Goal: Transaction & Acquisition: Subscribe to service/newsletter

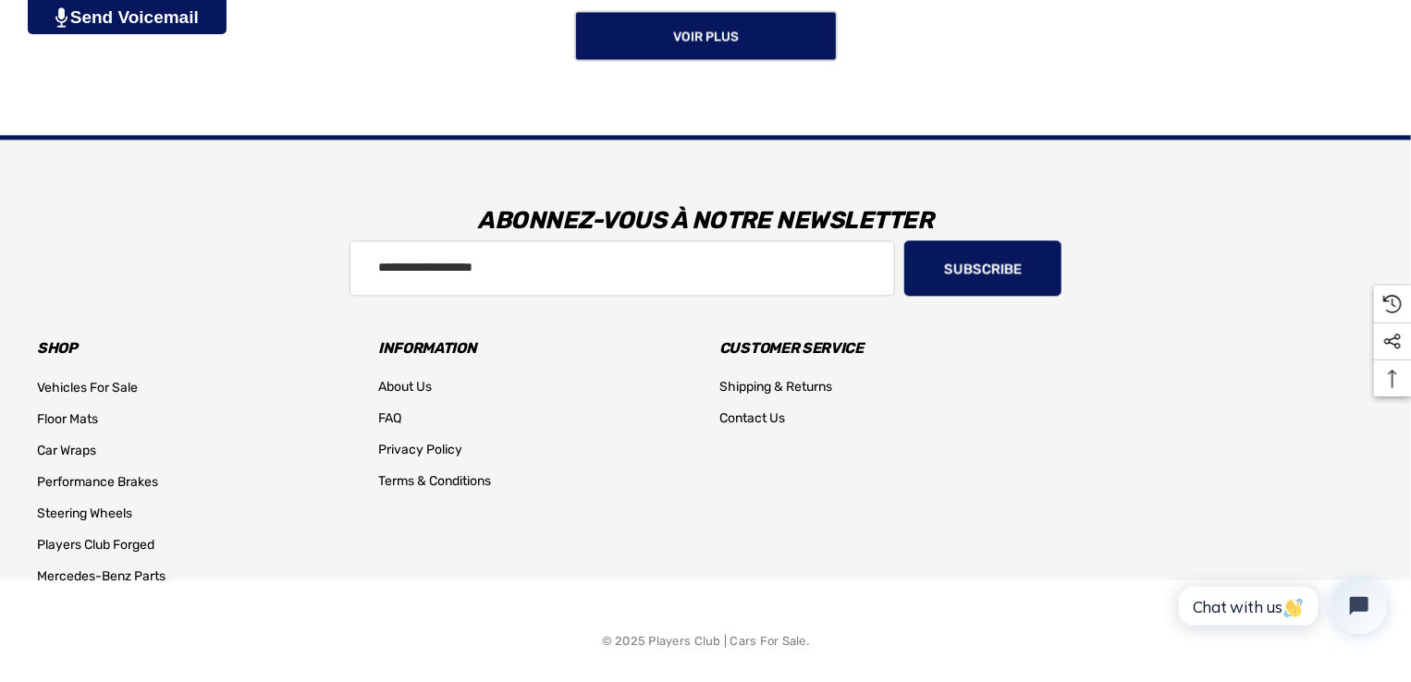
scroll to position [2012, 0]
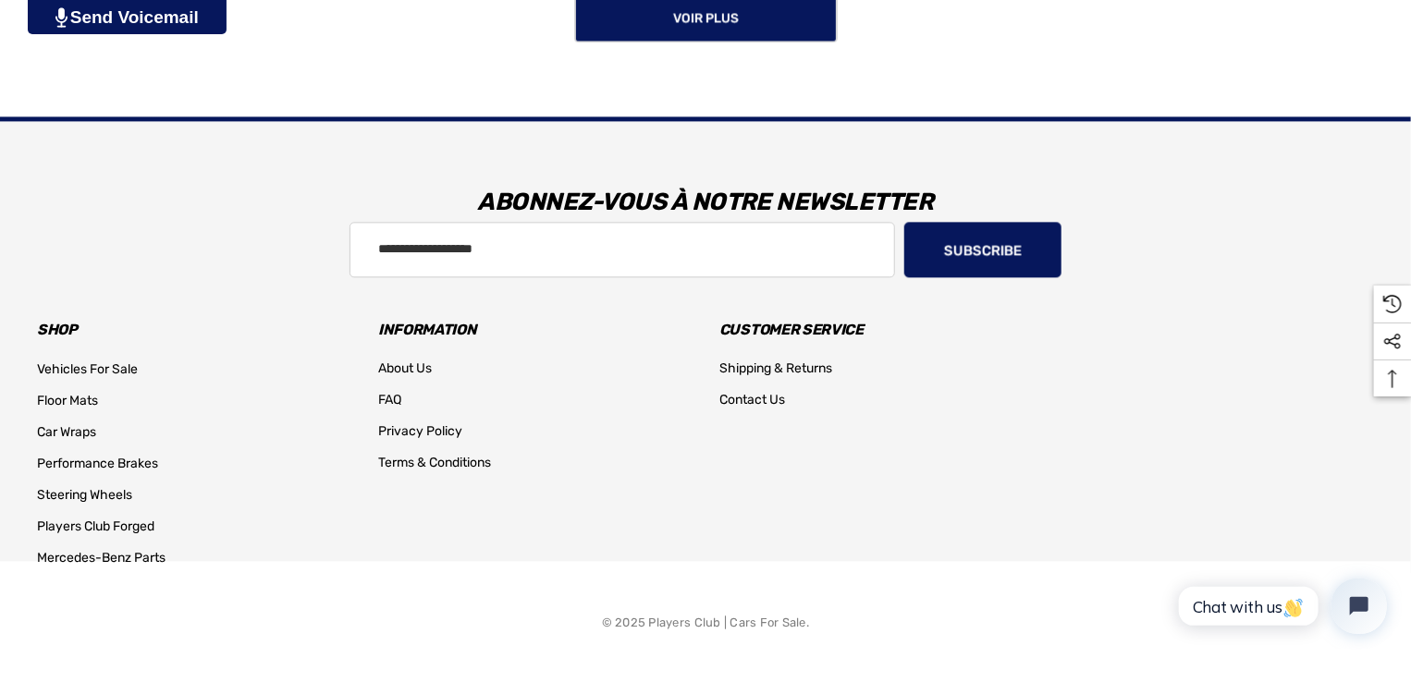
click at [446, 280] on section "Abonnez-vous à notre newsletter Adresse e-mail Subscribe Shop Vehicles For Sale…" at bounding box center [705, 348] width 1365 height 455
click at [459, 238] on input "Adresse e-mail" at bounding box center [621, 249] width 545 height 55
type input "**********"
click at [978, 252] on button "Subscribe" at bounding box center [982, 249] width 157 height 55
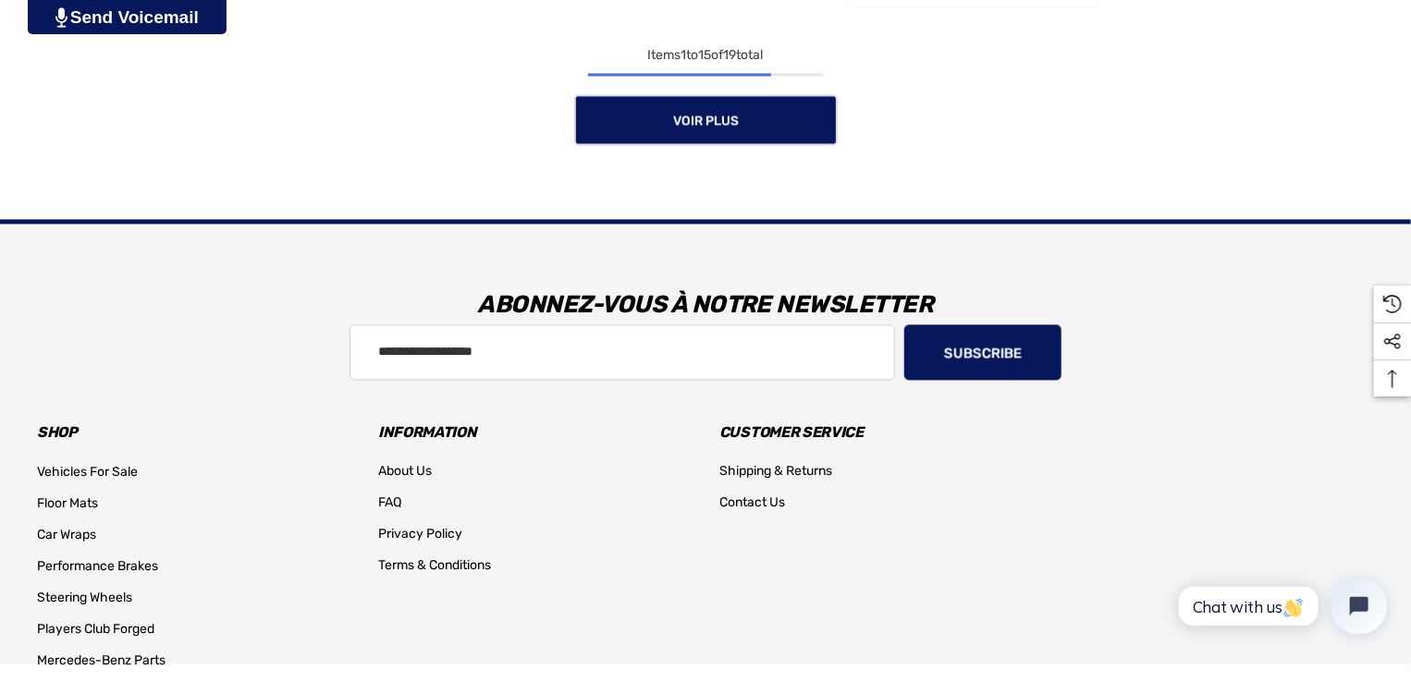
scroll to position [2012, 0]
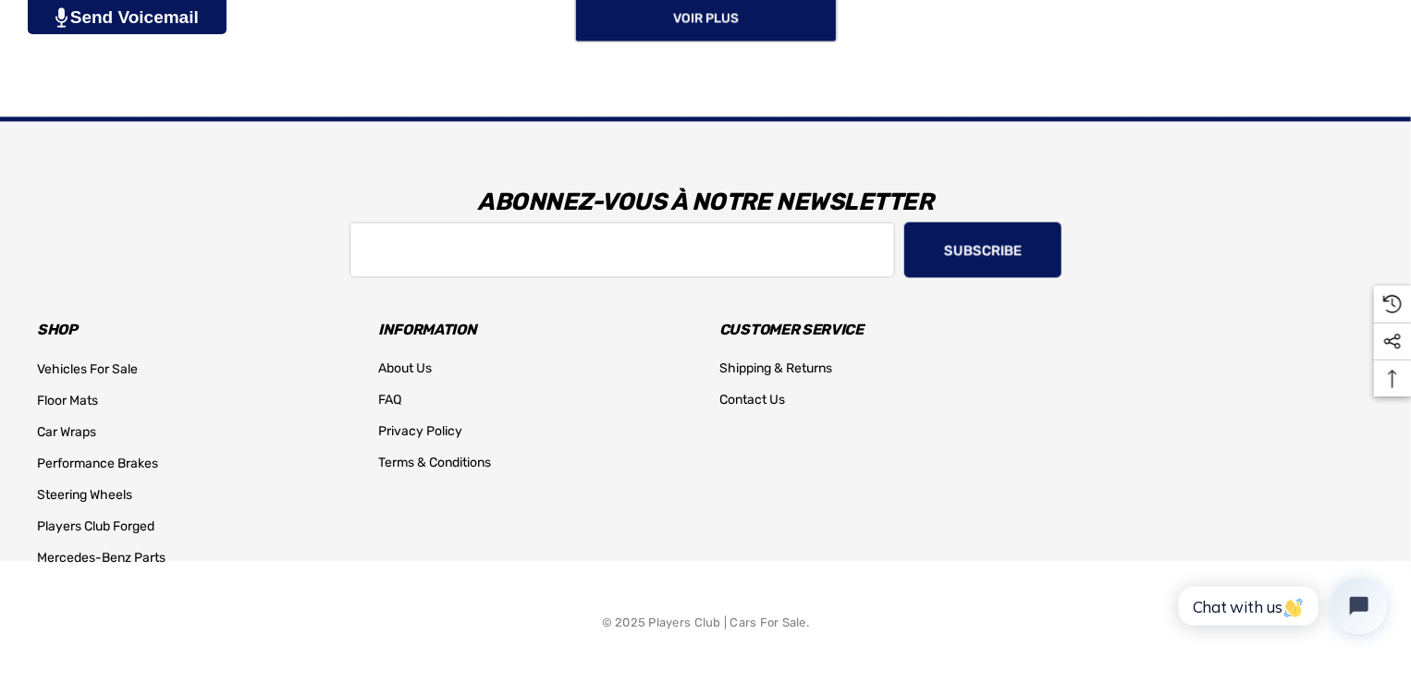
click at [409, 249] on input "Adresse e-mail" at bounding box center [621, 249] width 545 height 55
type input "**********"
click at [993, 245] on button "Subscribe" at bounding box center [982, 249] width 157 height 55
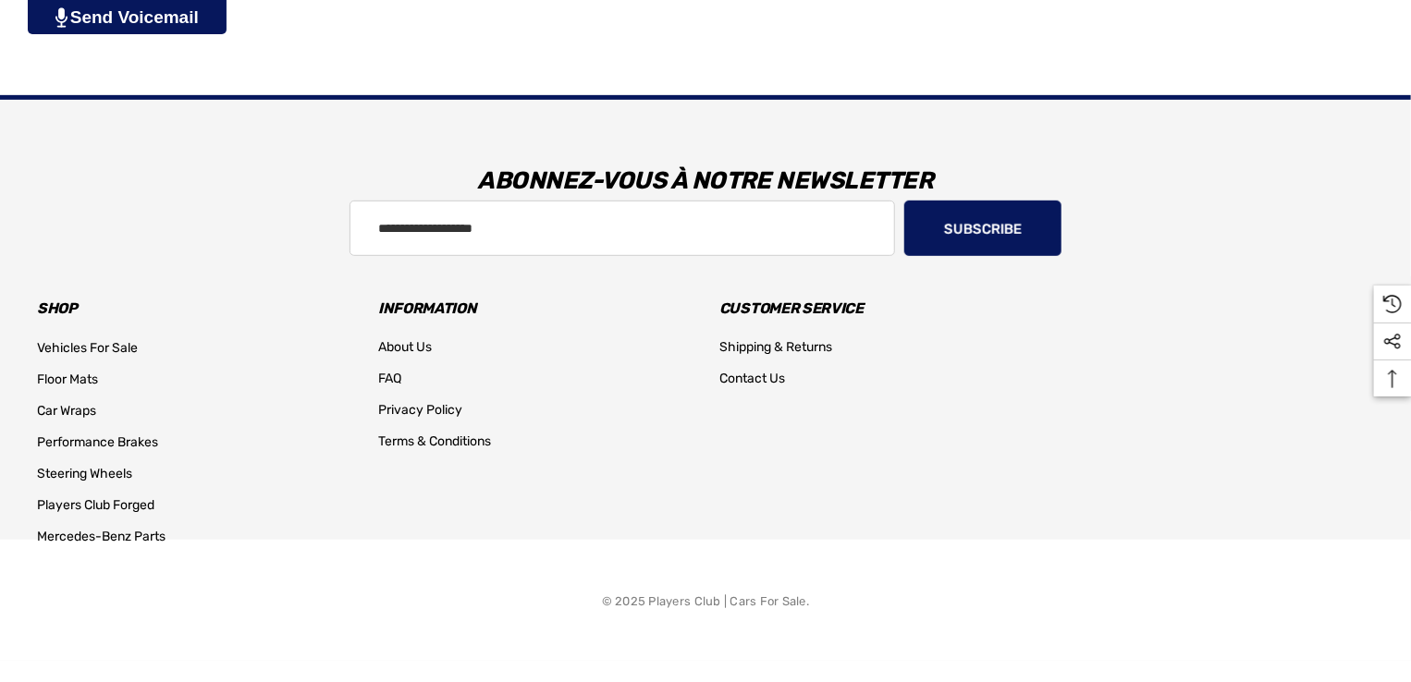
scroll to position [519, 0]
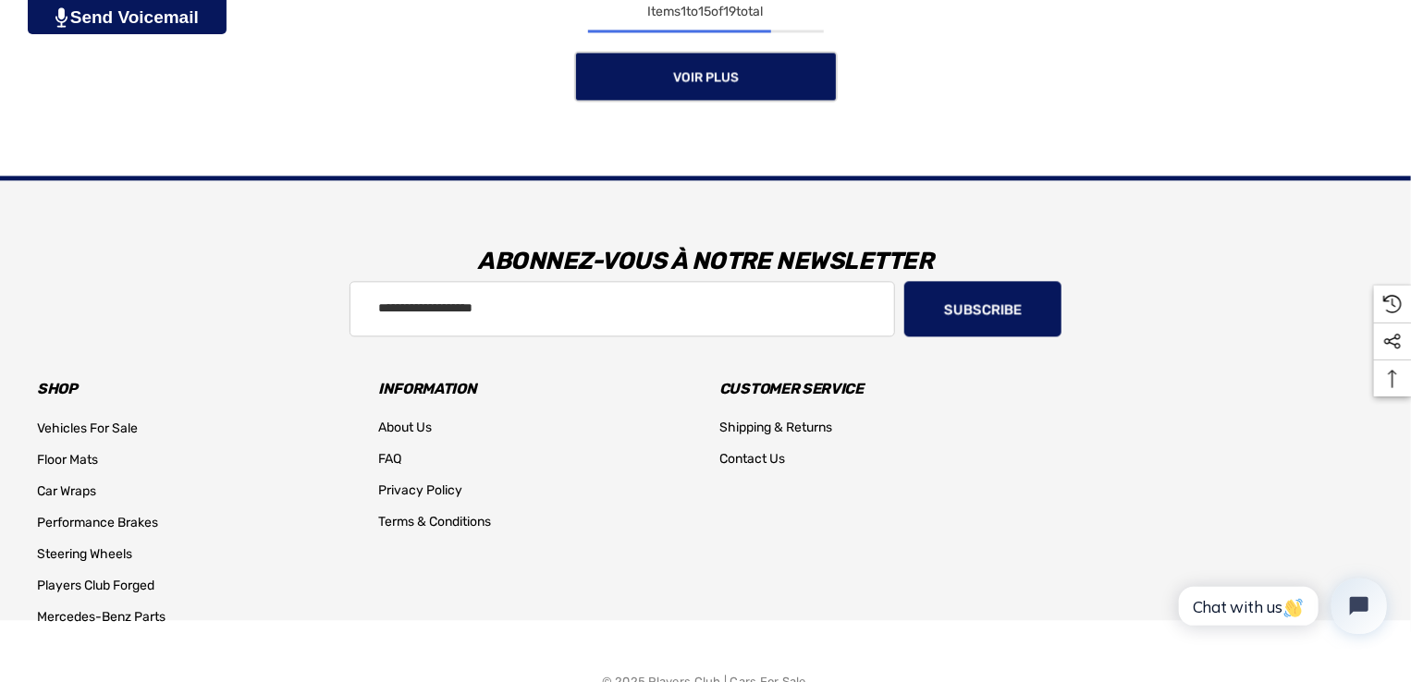
scroll to position [2012, 0]
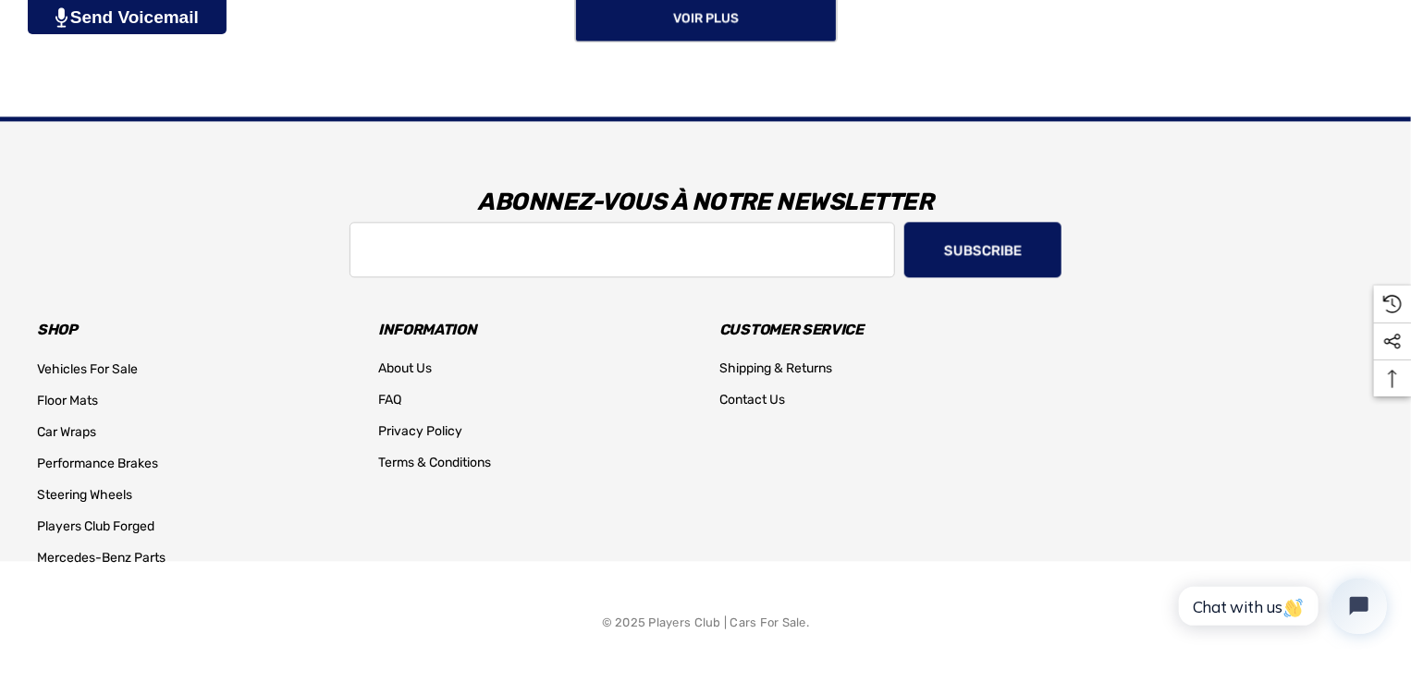
click at [521, 232] on input "Adresse e-mail" at bounding box center [621, 249] width 545 height 55
type input "**********"
click at [998, 251] on button "Subscribe" at bounding box center [982, 249] width 157 height 55
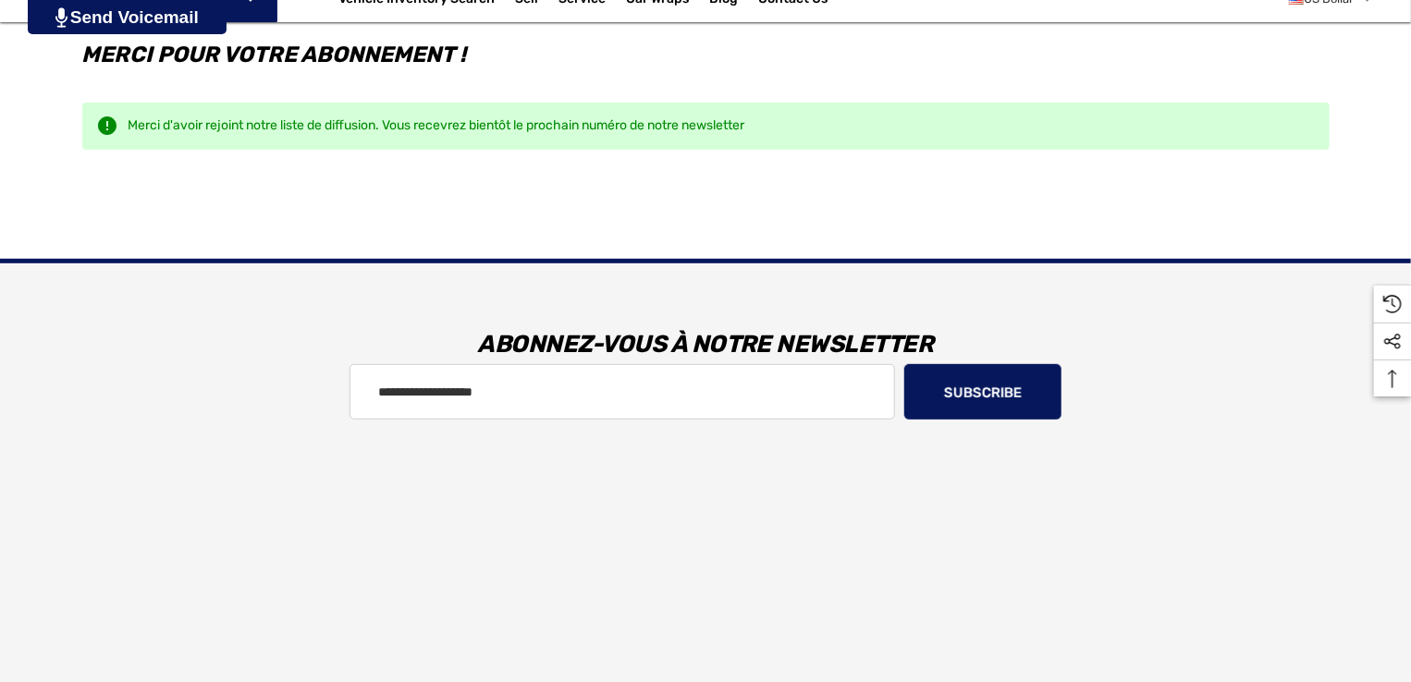
scroll to position [519, 0]
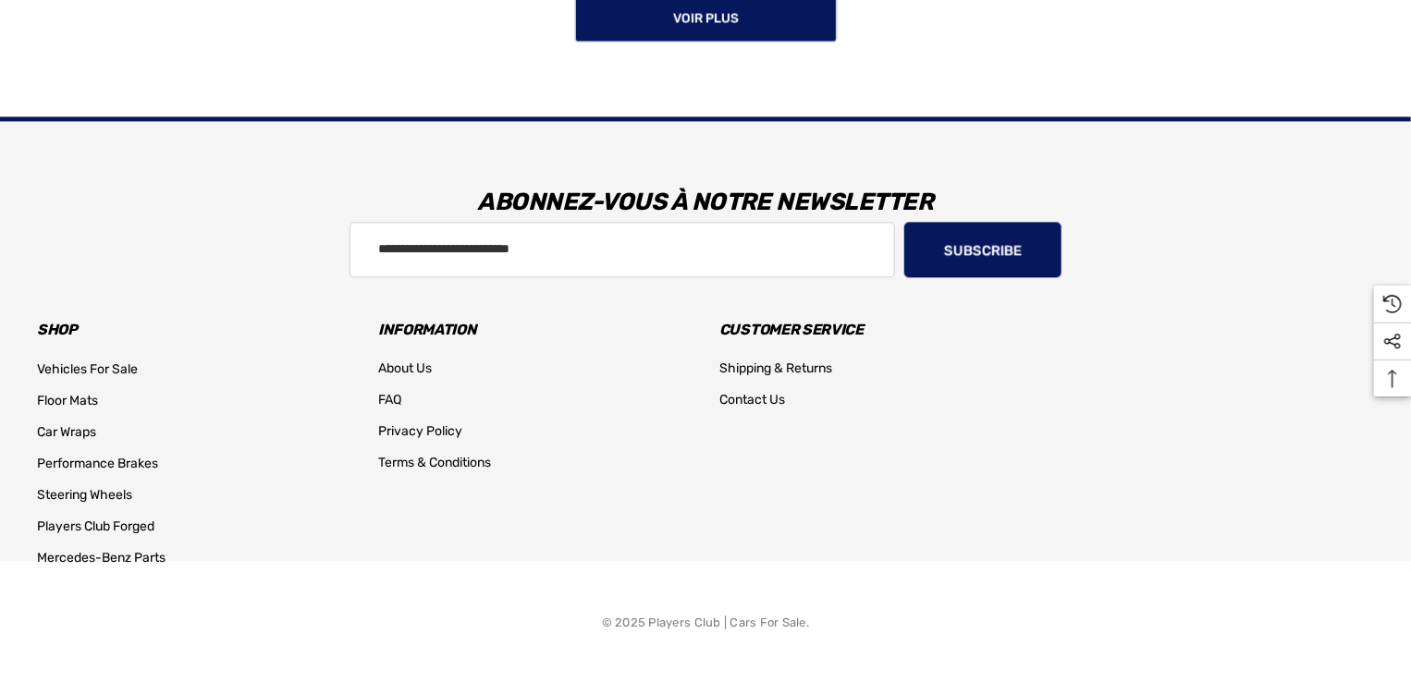
scroll to position [2012, 0]
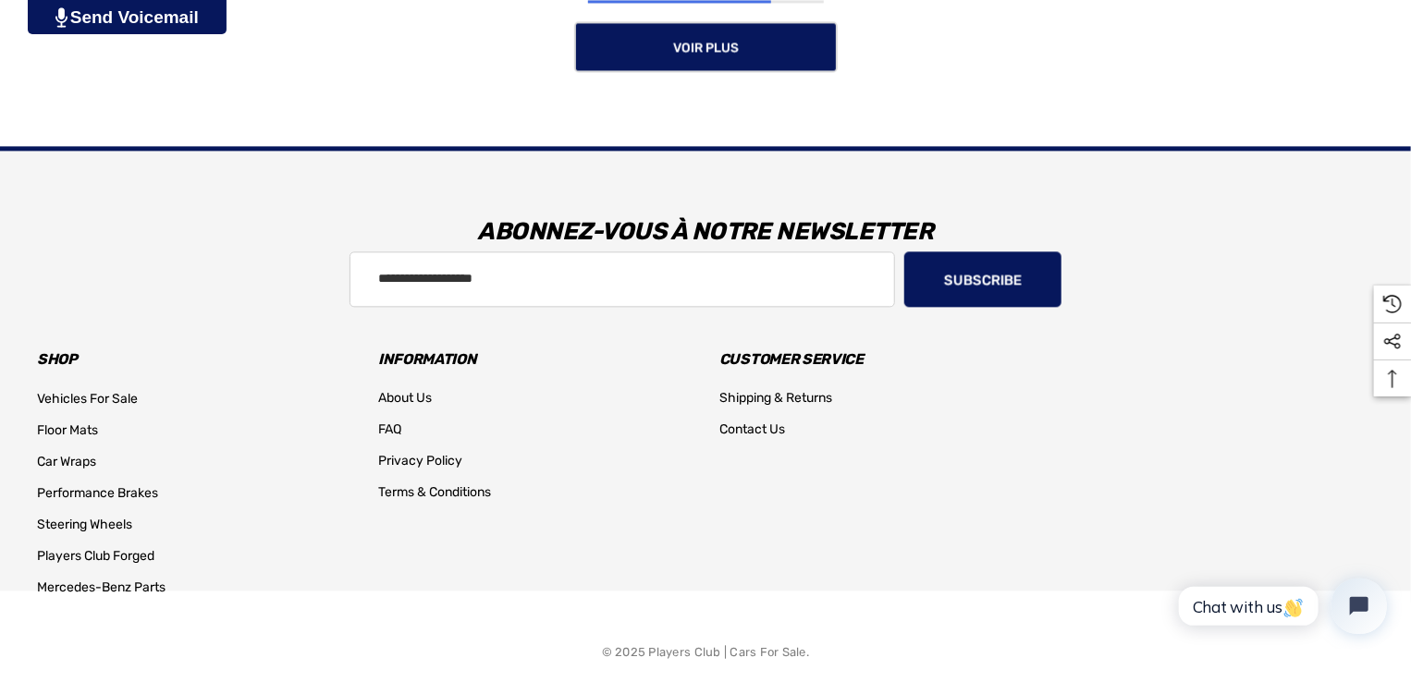
scroll to position [2012, 0]
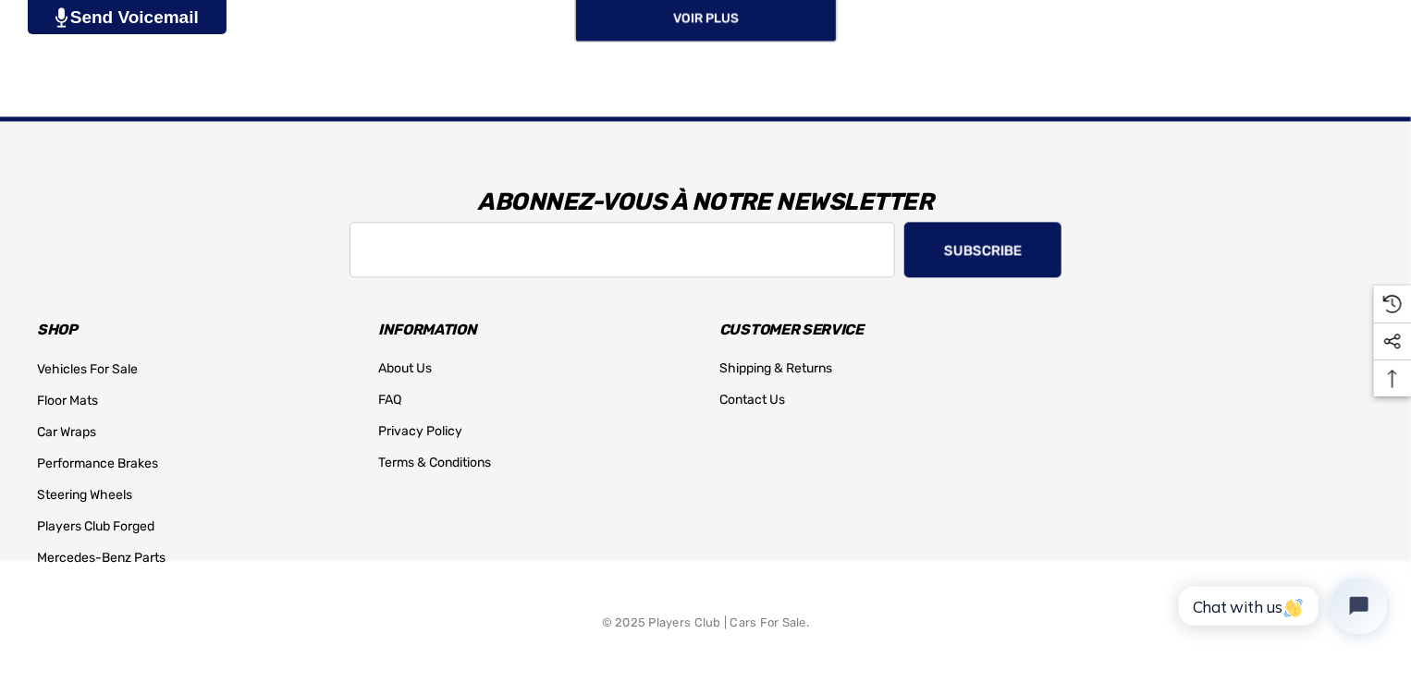
click at [439, 252] on input "Adresse e-mail" at bounding box center [621, 249] width 545 height 55
type input "**********"
click at [980, 258] on button "Subscribe" at bounding box center [982, 249] width 157 height 55
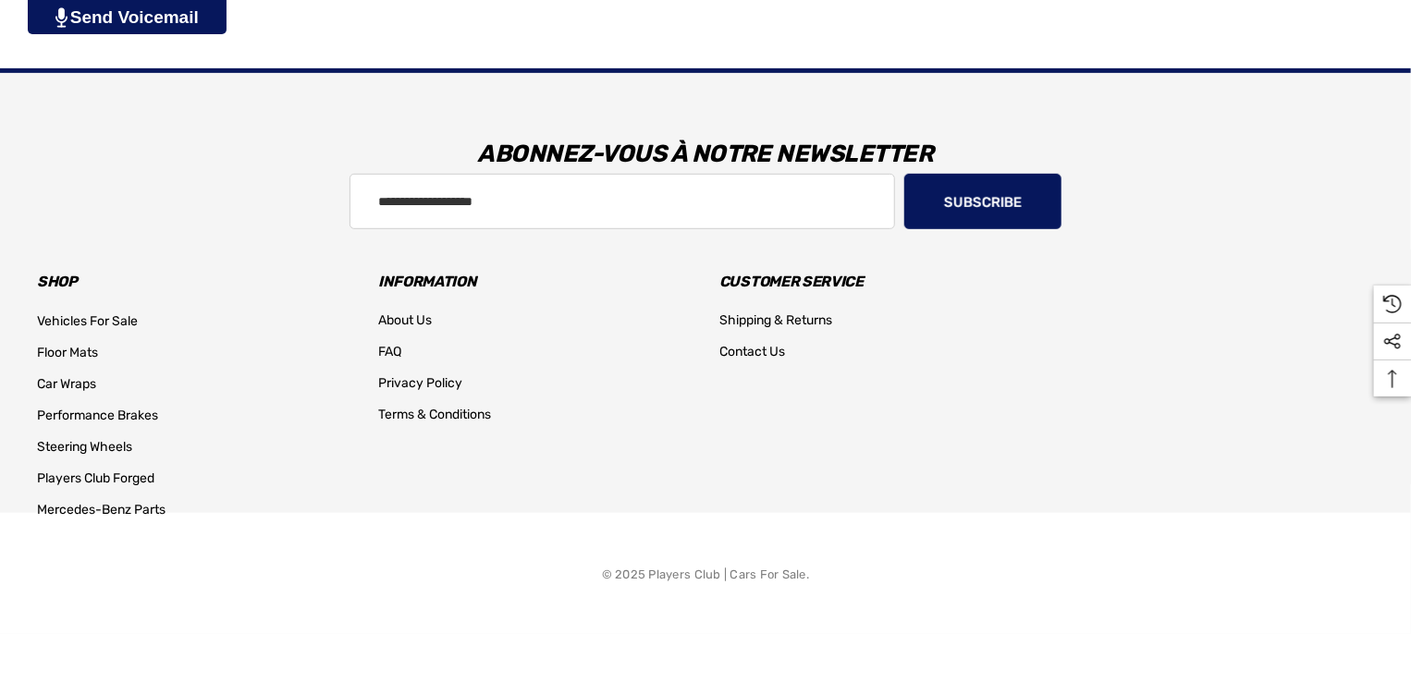
scroll to position [462, 0]
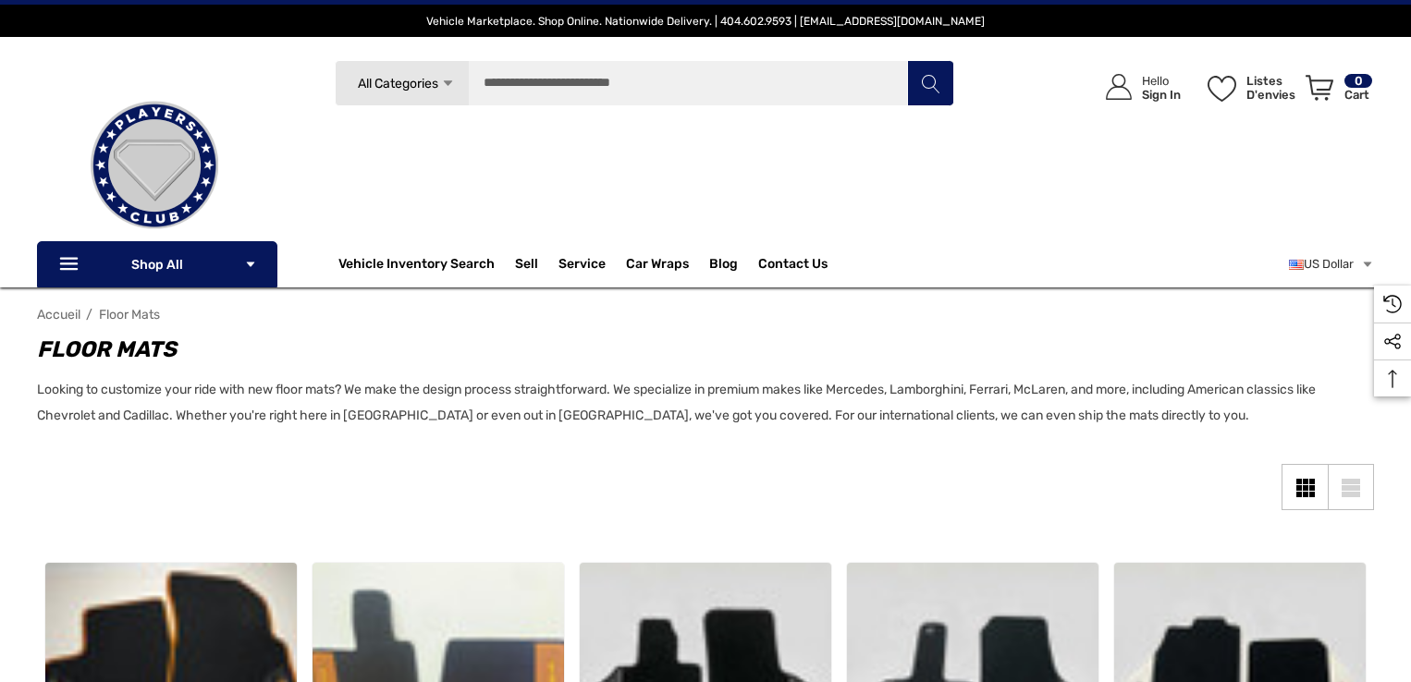
scroll to position [2012, 0]
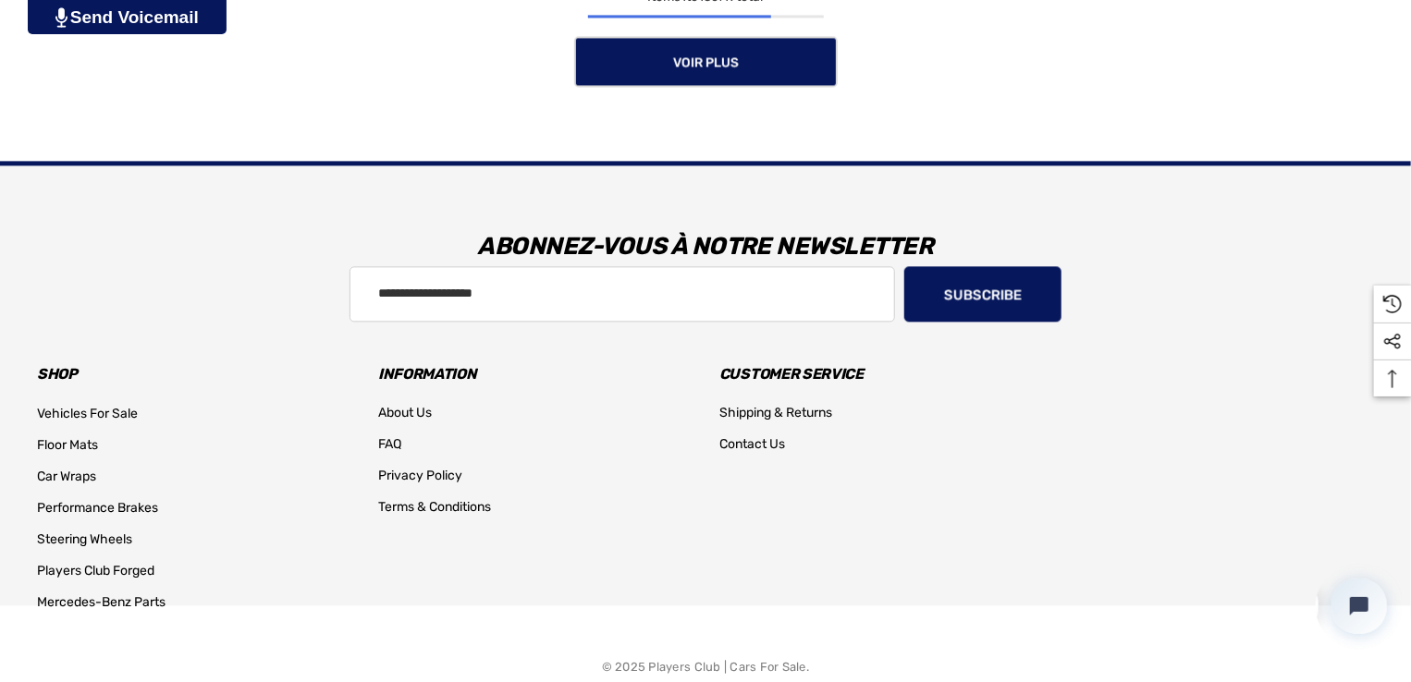
scroll to position [2012, 0]
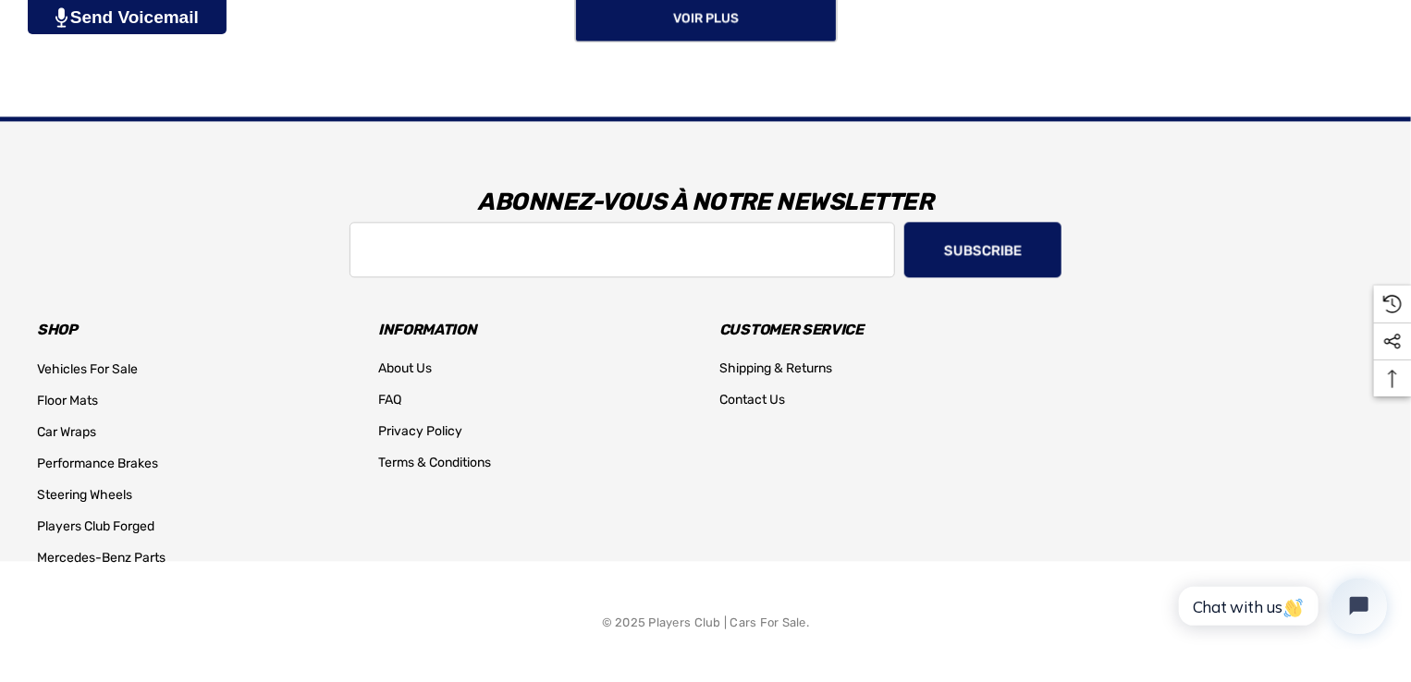
click at [427, 245] on input "Adresse e-mail" at bounding box center [621, 249] width 545 height 55
type input "**********"
click at [982, 257] on button "Subscribe" at bounding box center [982, 249] width 157 height 55
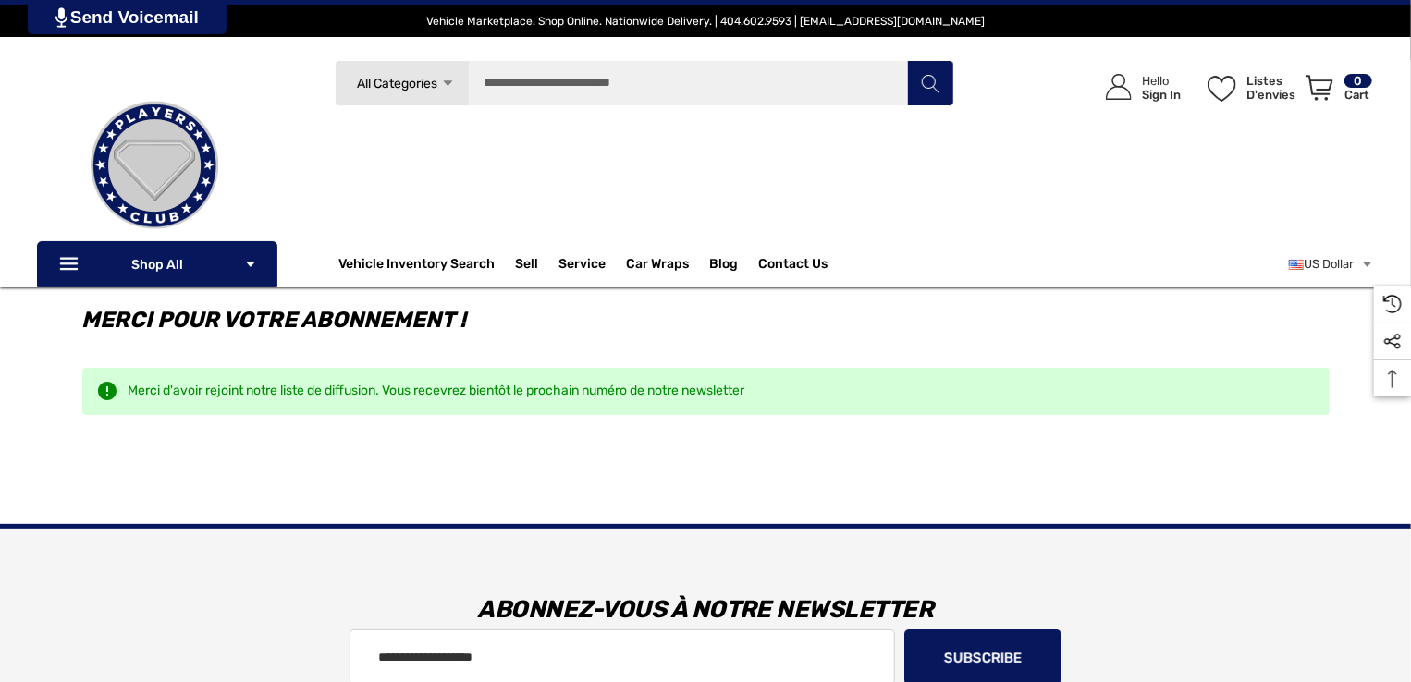
scroll to position [519, 0]
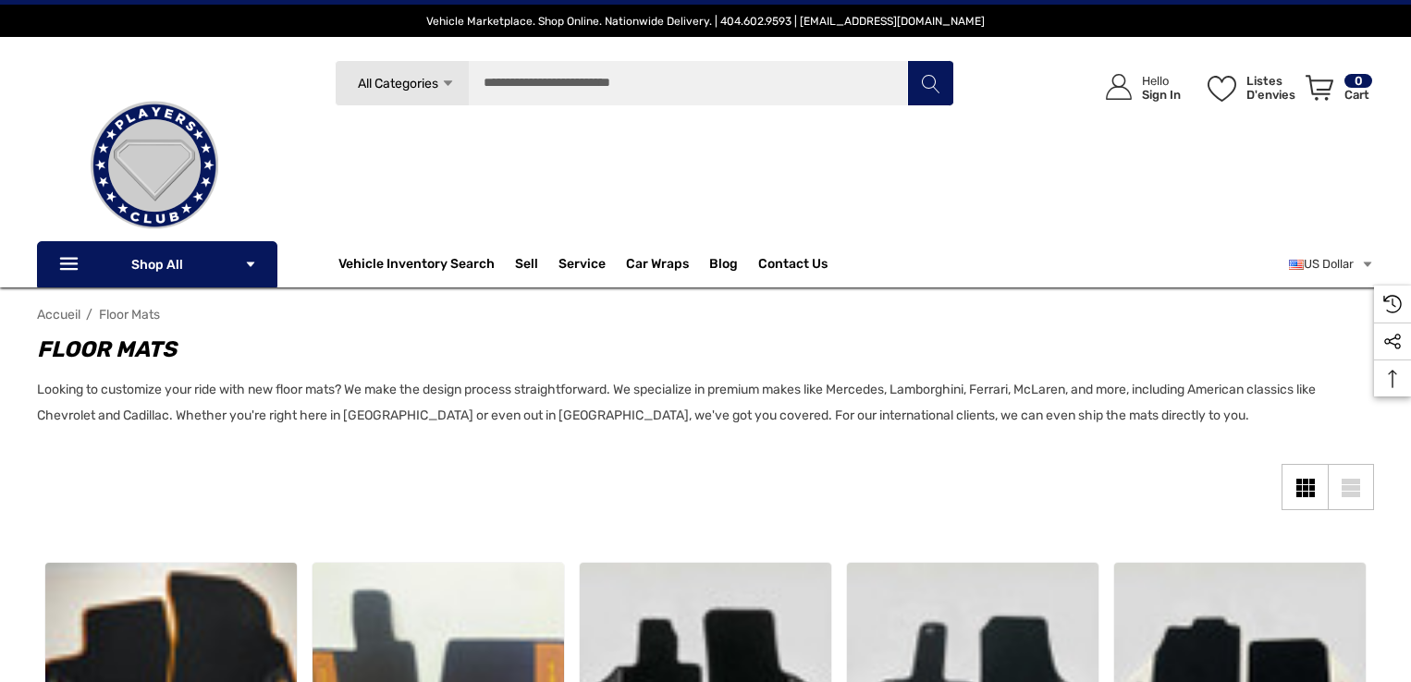
scroll to position [2012, 0]
